Goal: Find specific page/section: Find specific page/section

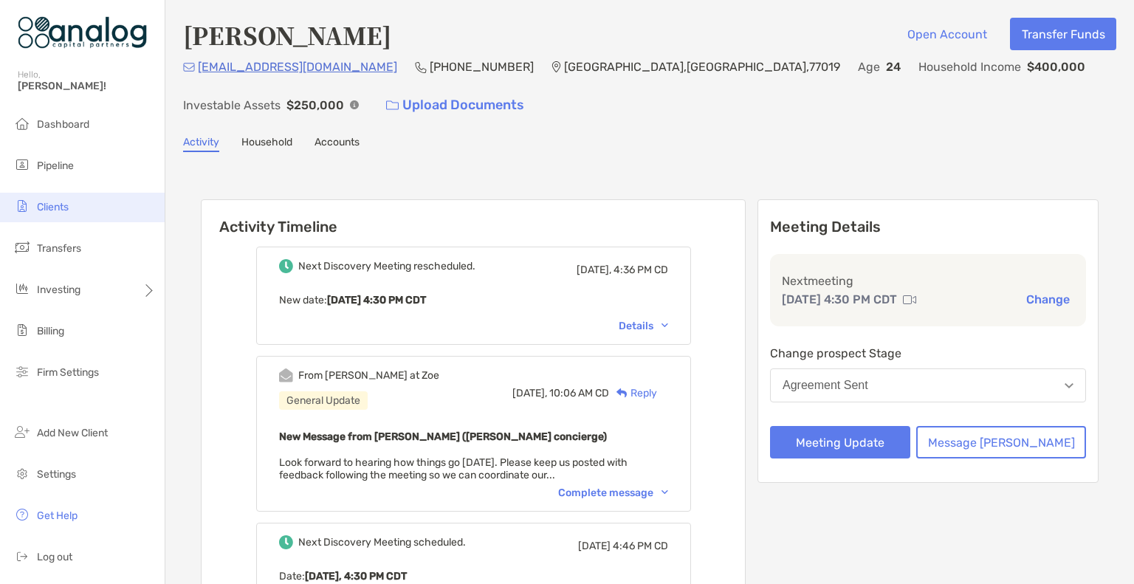
click at [41, 210] on span "Clients" at bounding box center [53, 207] width 32 height 13
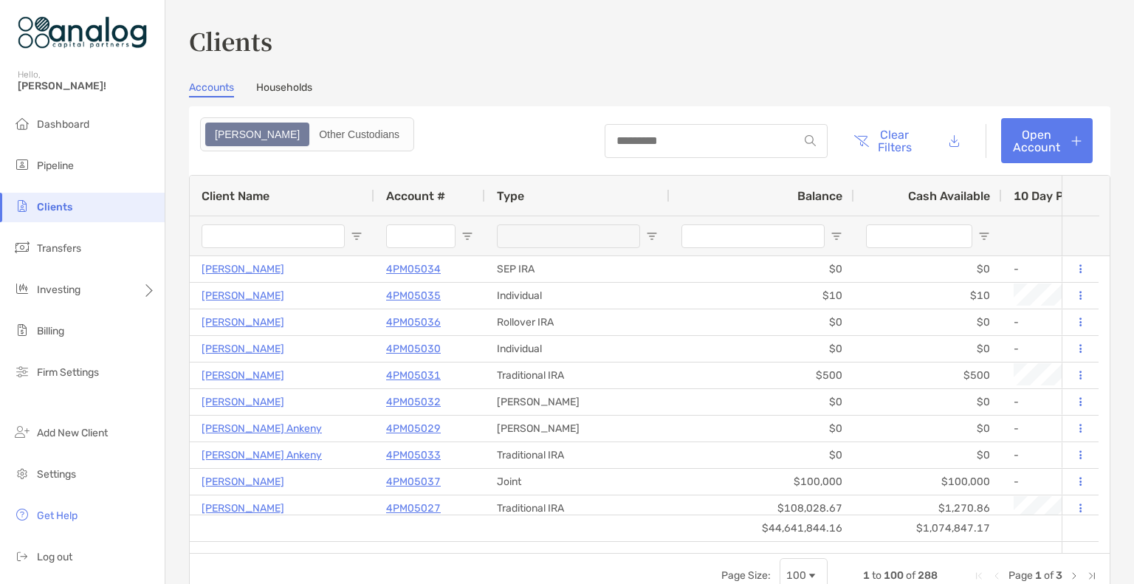
click at [269, 237] on input "Client Name Filter Input" at bounding box center [273, 236] width 143 height 24
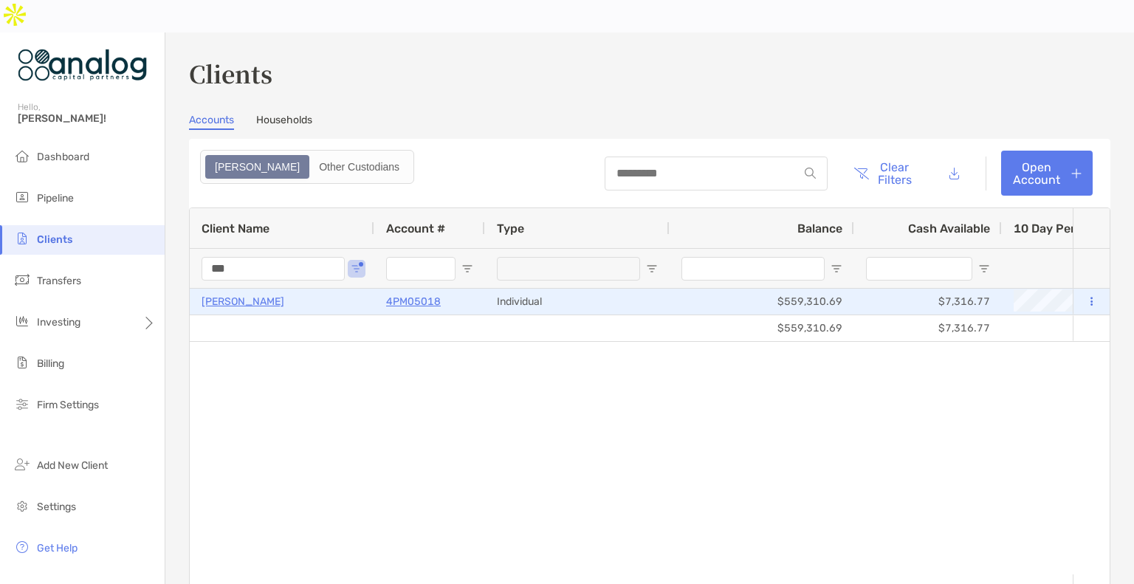
type input "***"
click at [239, 292] on p "[PERSON_NAME]" at bounding box center [243, 301] width 83 height 18
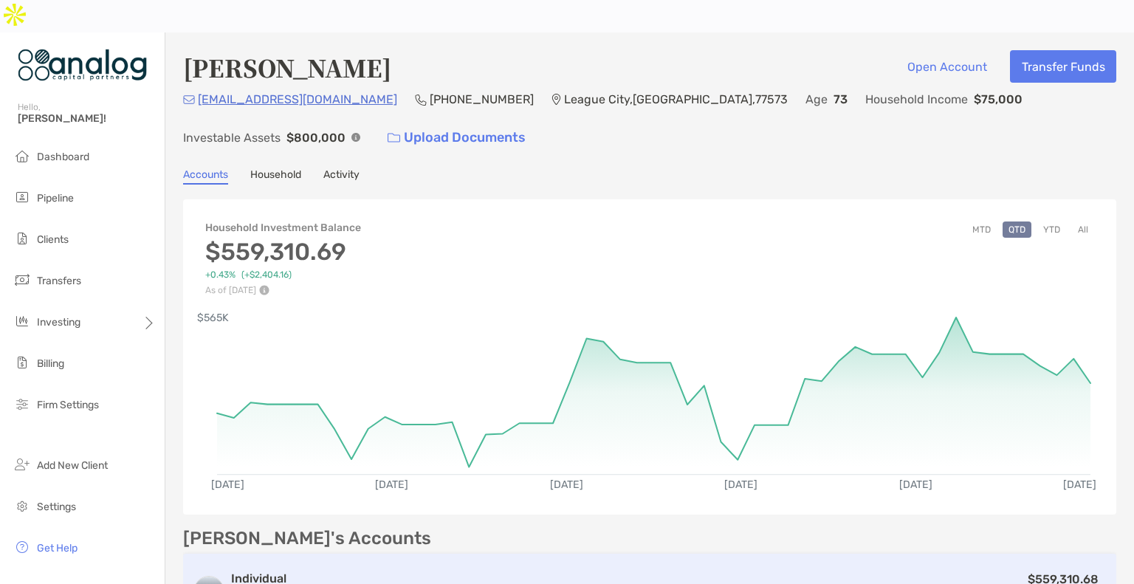
click at [576, 570] on div "$559,310.68" at bounding box center [735, 591] width 745 height 43
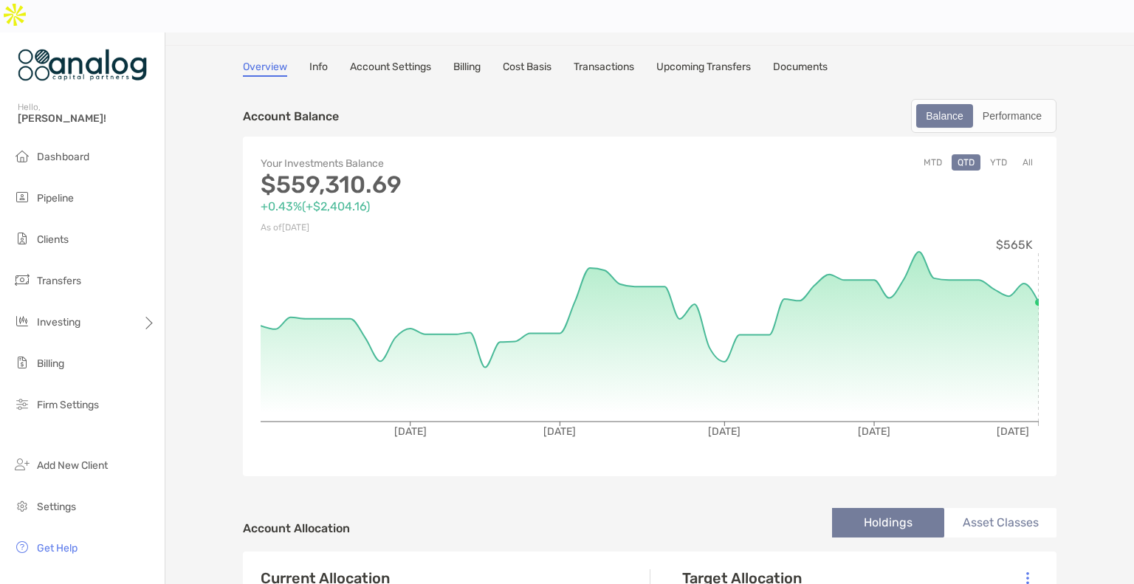
scroll to position [39, 0]
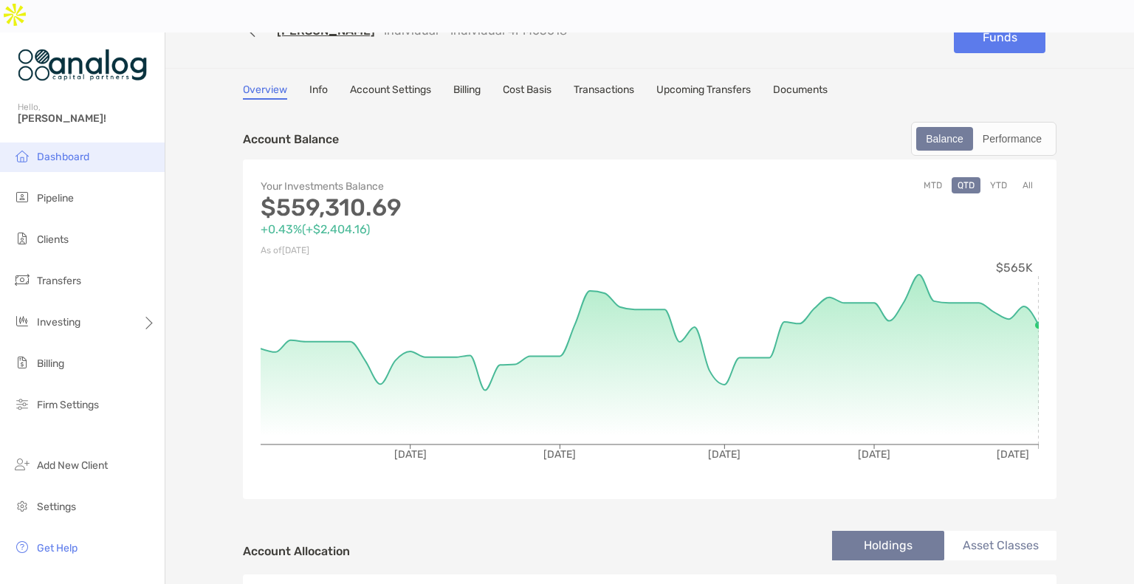
click at [65, 151] on span "Dashboard" at bounding box center [63, 157] width 52 height 13
